Goal: Task Accomplishment & Management: Manage account settings

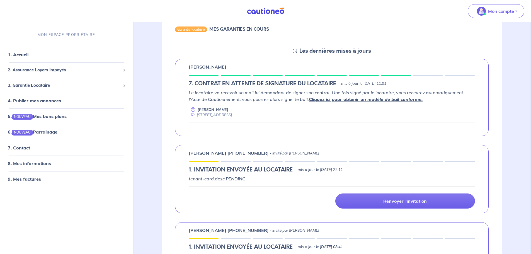
scroll to position [56, 0]
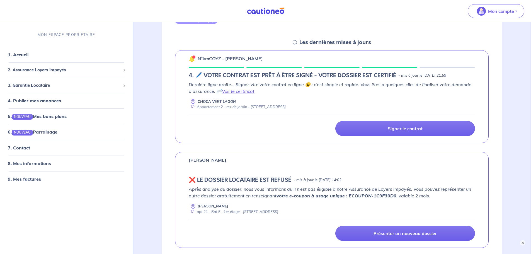
scroll to position [391, 0]
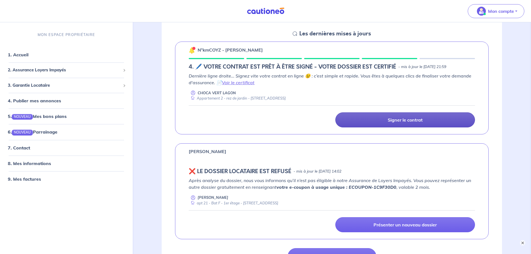
click at [405, 117] on p "Signer le contrat" at bounding box center [405, 120] width 35 height 6
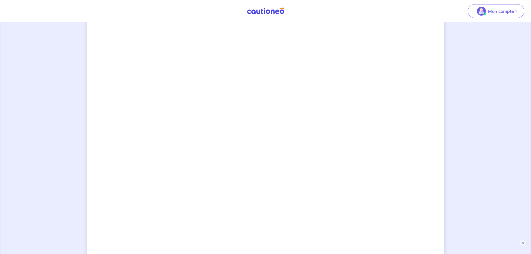
scroll to position [467, 0]
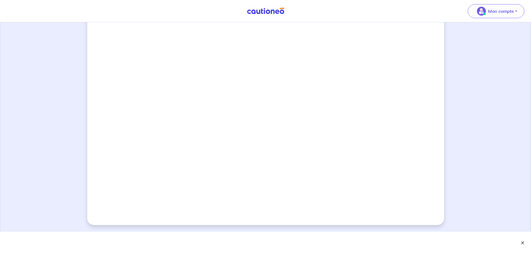
click at [524, 241] on button "×" at bounding box center [523, 243] width 7 height 7
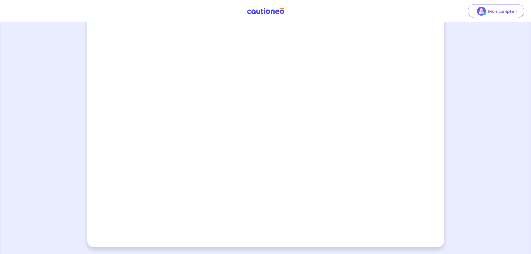
scroll to position [416, 0]
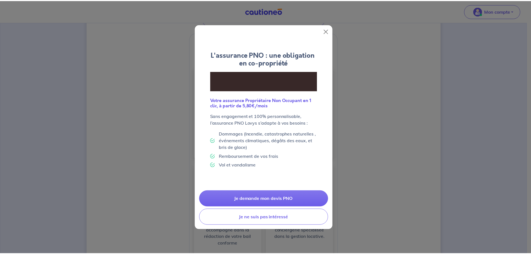
scroll to position [167, 0]
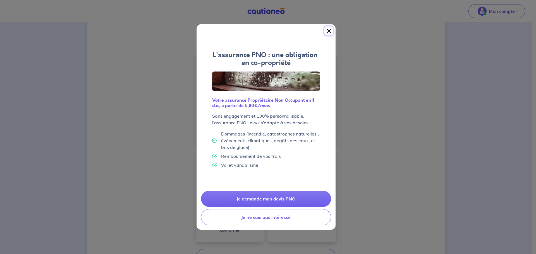
click at [330, 32] on button "Close" at bounding box center [328, 30] width 9 height 9
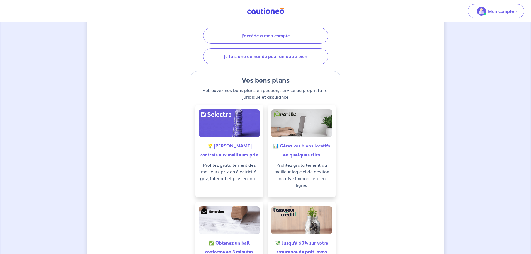
scroll to position [0, 0]
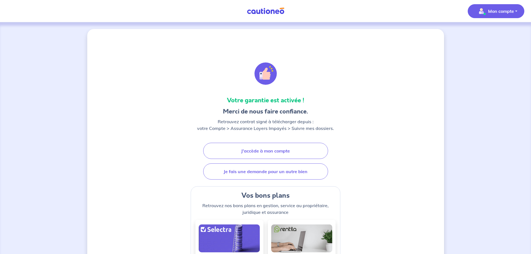
click at [510, 11] on p "Mon compte" at bounding box center [501, 11] width 26 height 7
click at [498, 31] on link "Mes informations" at bounding box center [490, 34] width 45 height 9
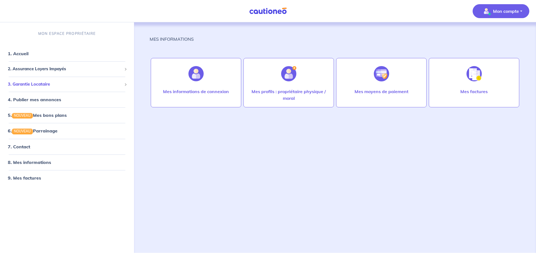
click at [29, 84] on span "3. Garantie Locataire" at bounding box center [65, 84] width 114 height 6
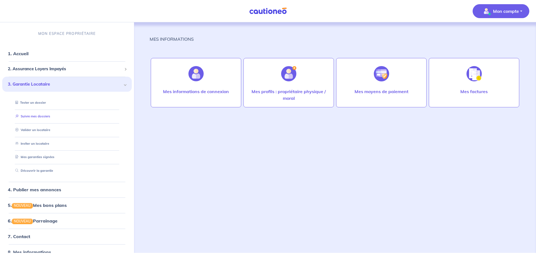
click at [50, 118] on link "Suivre mes dossiers" at bounding box center [31, 116] width 37 height 4
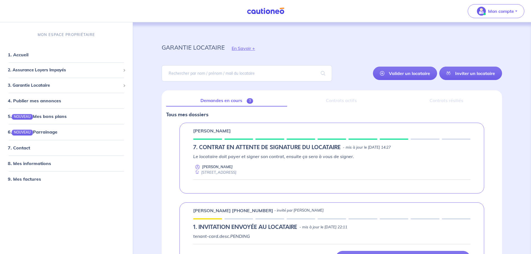
click at [246, 101] on link "Demandes en cours 3" at bounding box center [226, 101] width 121 height 12
click at [362, 163] on div "Le locataire doit payer et signer son contrat, ensuite ça sera à vous de signer…" at bounding box center [332, 164] width 278 height 22
